Goal: Obtain resource: Obtain resource

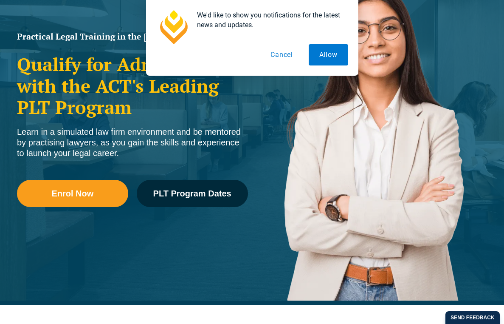
drag, startPoint x: 291, startPoint y: 58, endPoint x: 264, endPoint y: 69, distance: 29.1
click at [291, 58] on button "Cancel" at bounding box center [282, 54] width 44 height 21
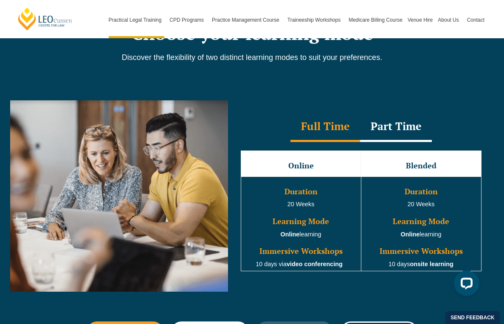
scroll to position [760, 0]
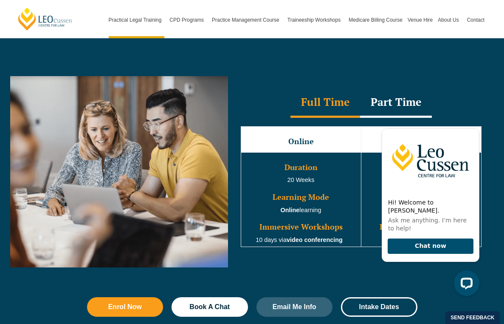
click at [398, 93] on div "Part Time" at bounding box center [396, 103] width 72 height 30
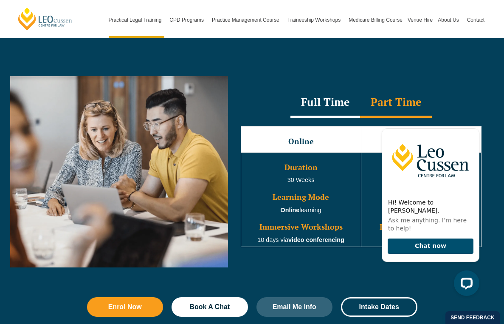
drag, startPoint x: 431, startPoint y: 247, endPoint x: 451, endPoint y: 107, distance: 140.7
click html "Hi! Welcome to [PERSON_NAME]. Ask me anything. I’m here to help! Chat now"
click at [455, 96] on div "Full Time Part Time" at bounding box center [361, 103] width 258 height 30
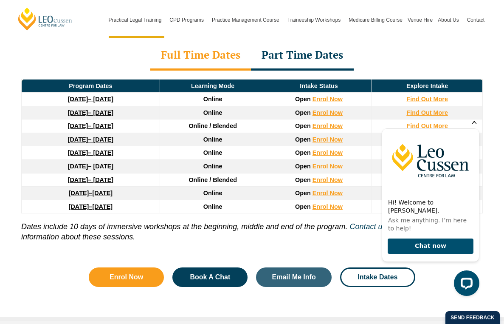
scroll to position [1183, 0]
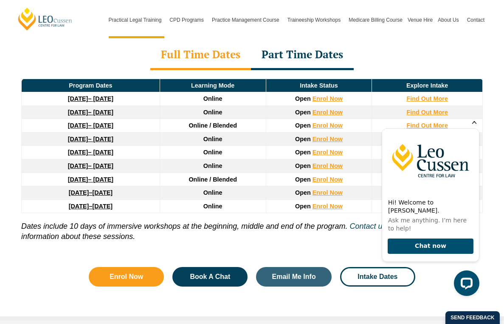
click at [473, 124] on icon "Hide greeting" at bounding box center [474, 121] width 5 height 5
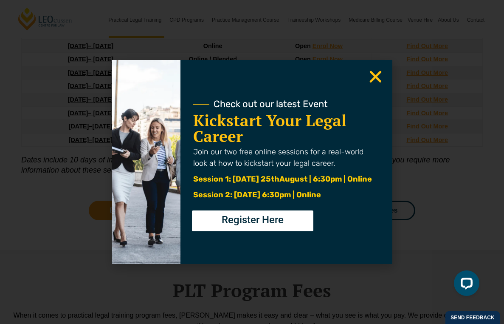
scroll to position [1249, 0]
click at [373, 76] on icon "Close" at bounding box center [376, 76] width 17 height 17
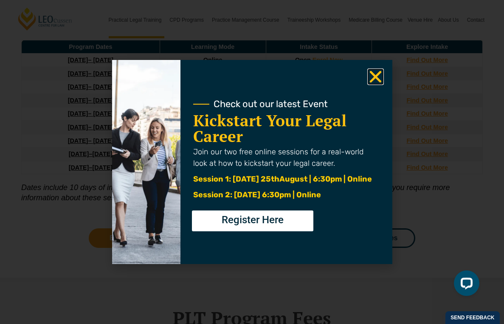
scroll to position [1180, 0]
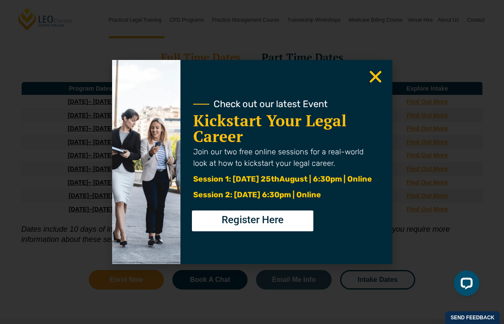
click at [373, 80] on icon "Close" at bounding box center [376, 76] width 17 height 17
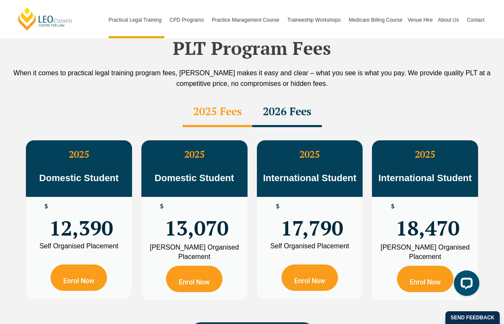
scroll to position [1492, 0]
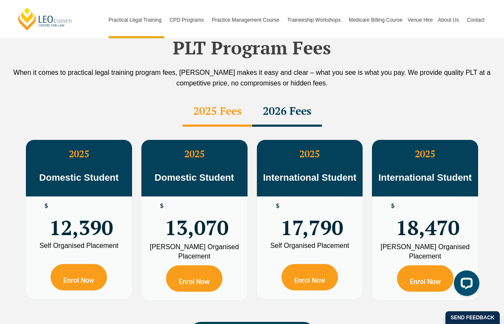
click at [283, 97] on div "2026 Fees" at bounding box center [287, 112] width 70 height 30
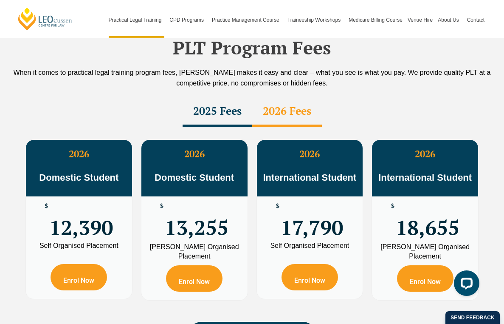
click at [242, 97] on div "2025 Fees" at bounding box center [218, 112] width 70 height 30
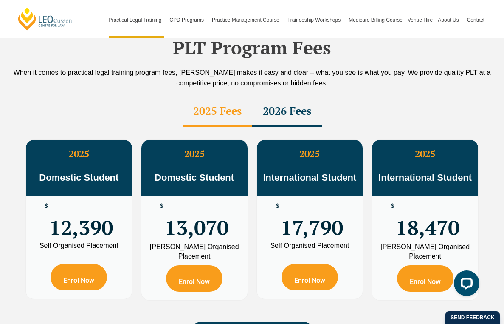
click at [295, 97] on div "2026 Fees" at bounding box center [287, 112] width 70 height 30
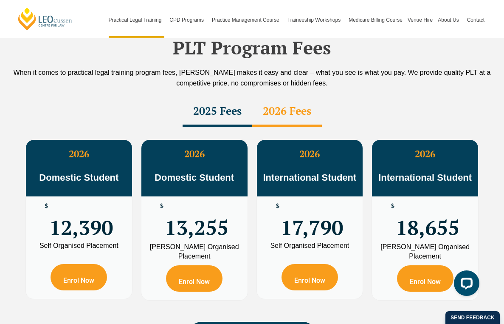
click at [232, 97] on div "2025 Fees" at bounding box center [218, 112] width 70 height 30
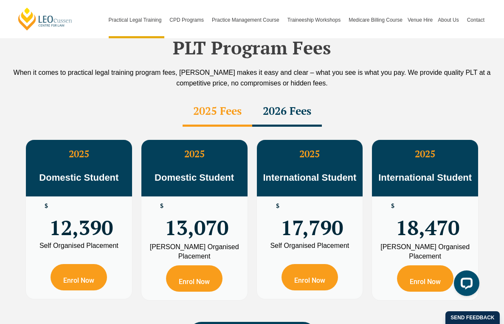
click at [284, 97] on div "2026 Fees" at bounding box center [287, 112] width 70 height 30
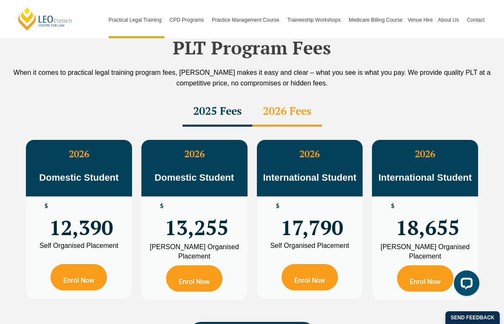
click at [230, 97] on div "2025 Fees" at bounding box center [218, 112] width 70 height 30
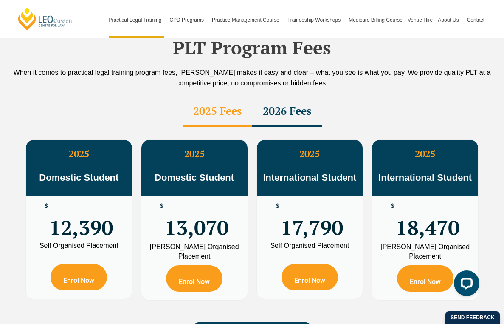
click at [292, 97] on div "2026 Fees" at bounding box center [287, 112] width 70 height 30
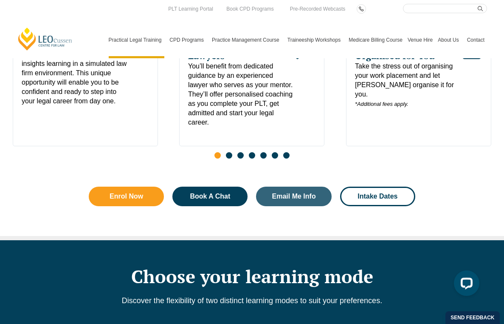
scroll to position [0, 0]
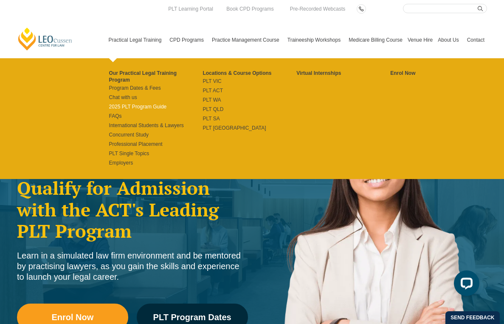
click at [136, 110] on link "2025 PLT Program Guide" at bounding box center [156, 106] width 94 height 7
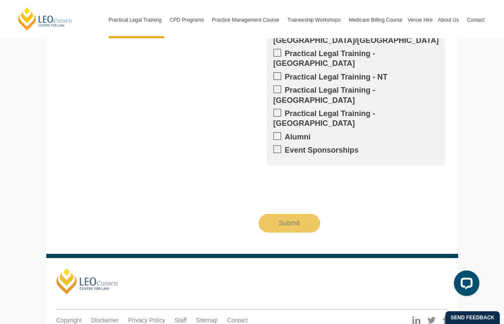
scroll to position [931, 0]
